Goal: Entertainment & Leisure: Consume media (video, audio)

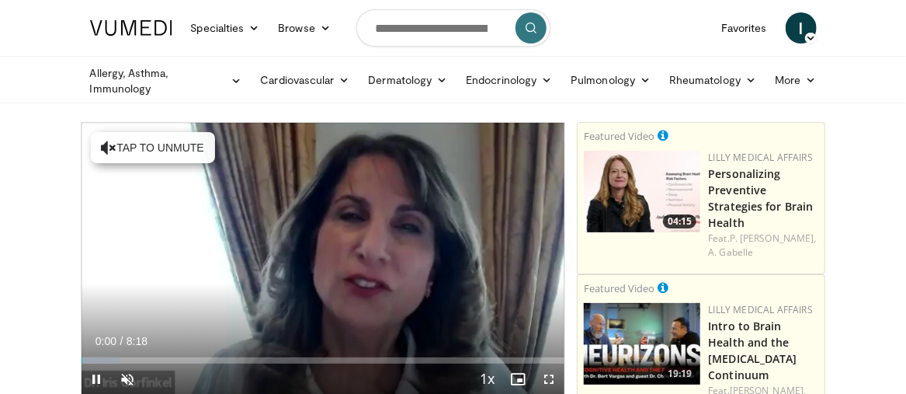
scroll to position [29, 0]
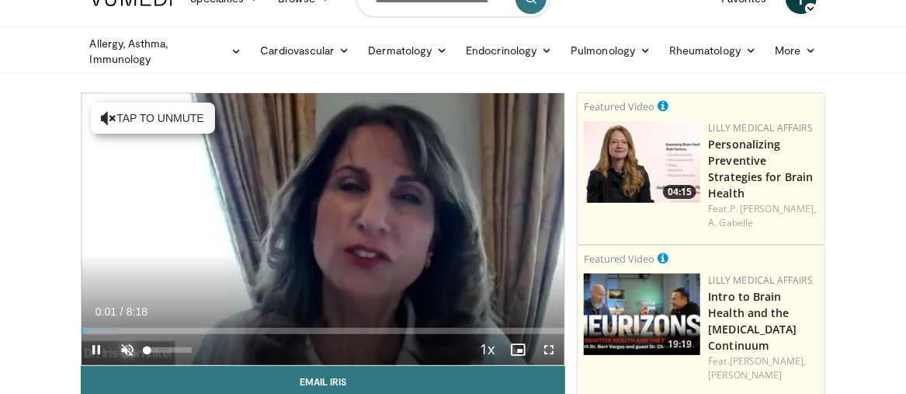
click at [127, 347] on span "Video Player" at bounding box center [128, 349] width 31 height 31
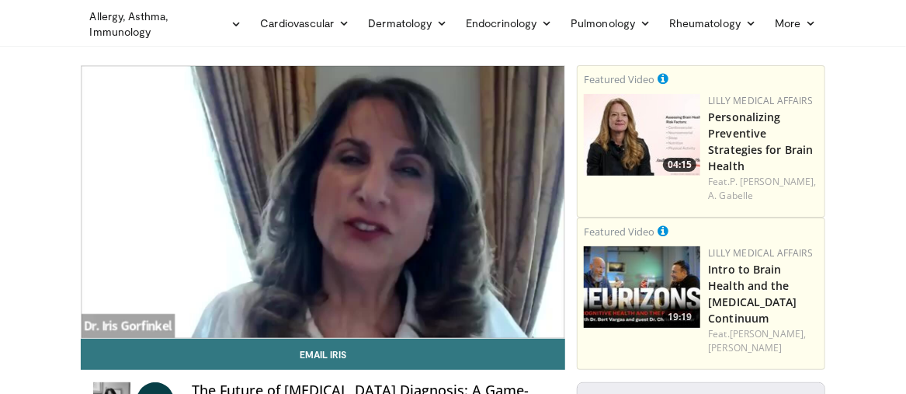
scroll to position [59, 0]
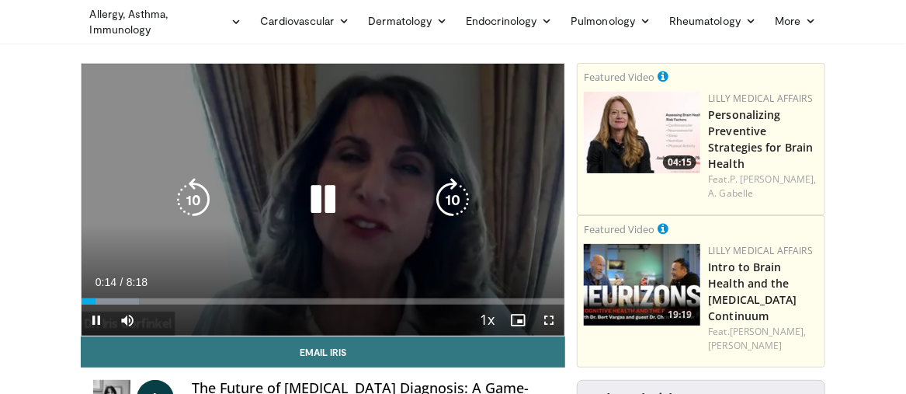
click at [323, 205] on icon "Video Player" at bounding box center [322, 199] width 43 height 43
